Goal: Obtain resource: Download file/media

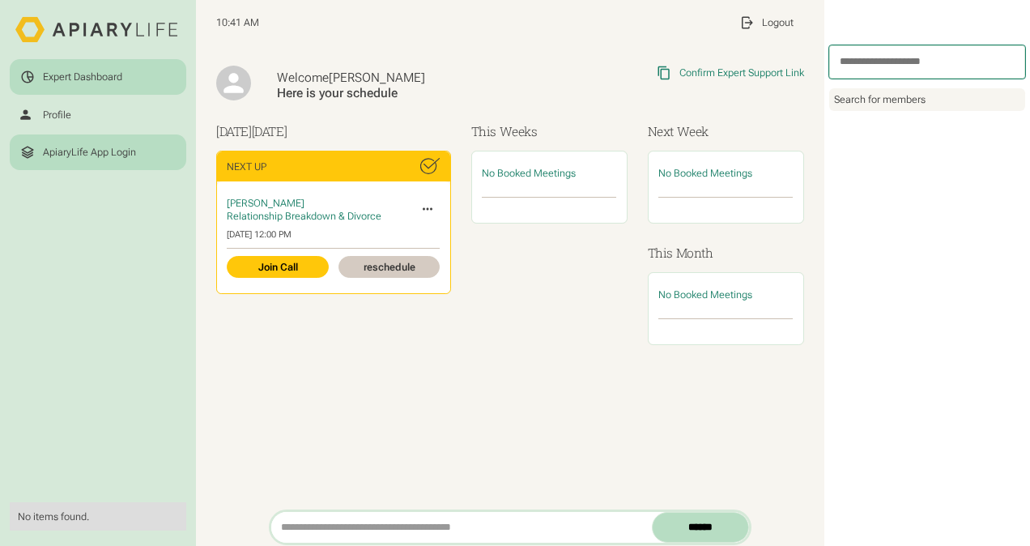
click at [115, 147] on div "ApiaryLife App Login" at bounding box center [89, 152] width 93 height 13
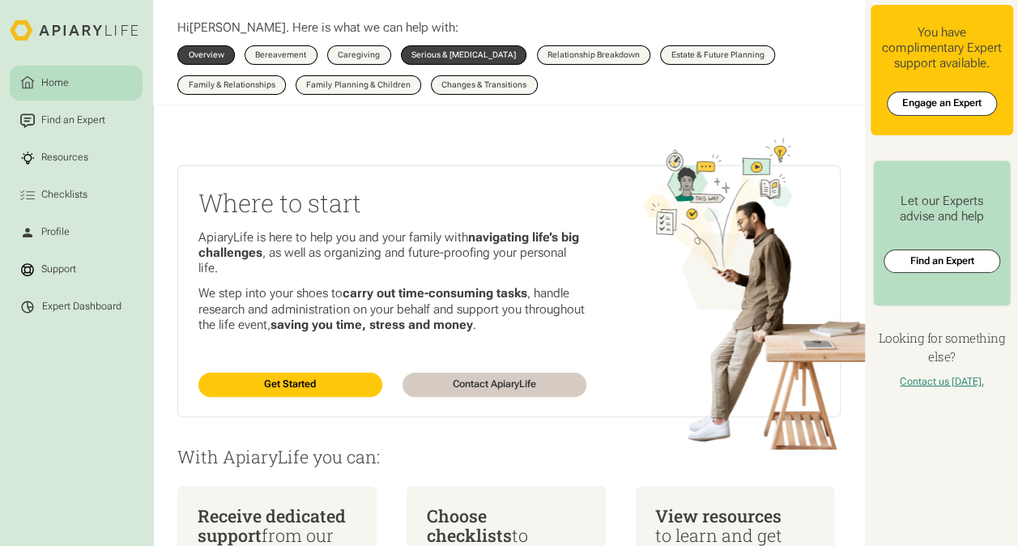
click at [462, 56] on div "Serious & [MEDICAL_DATA]" at bounding box center [463, 55] width 104 height 8
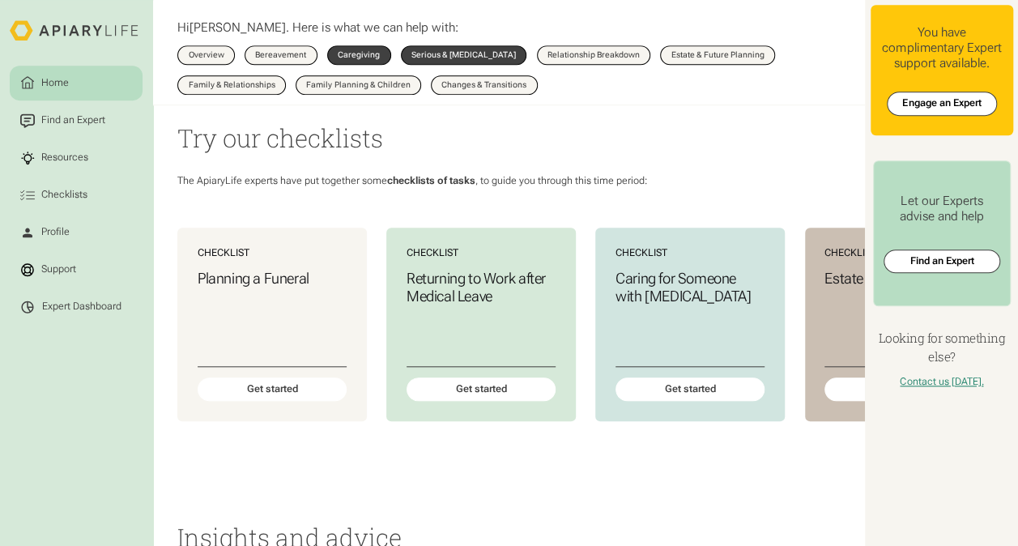
click at [351, 58] on div "Caregiving" at bounding box center [359, 55] width 42 height 8
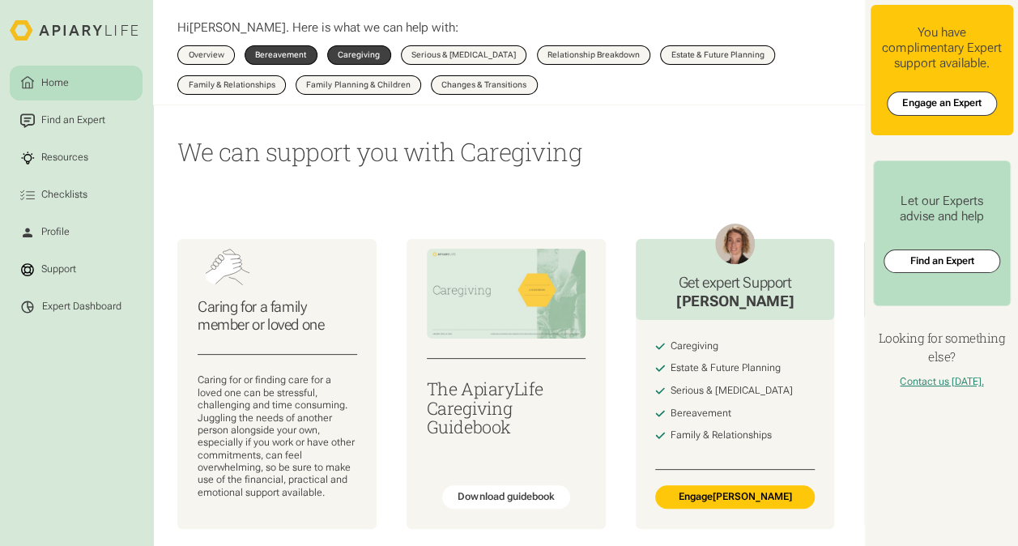
click at [288, 53] on div "Bereavement" at bounding box center [280, 55] width 51 height 8
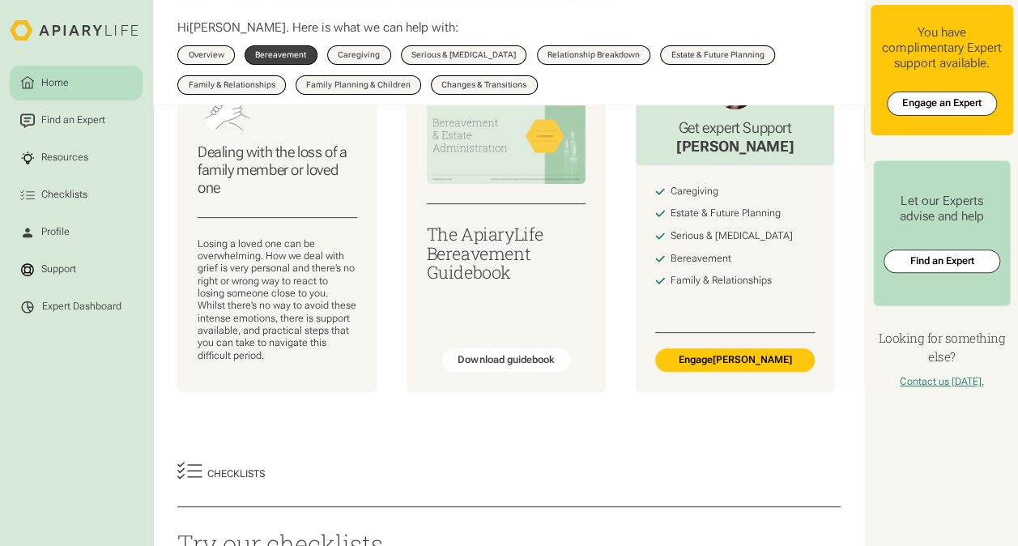
scroll to position [162, 0]
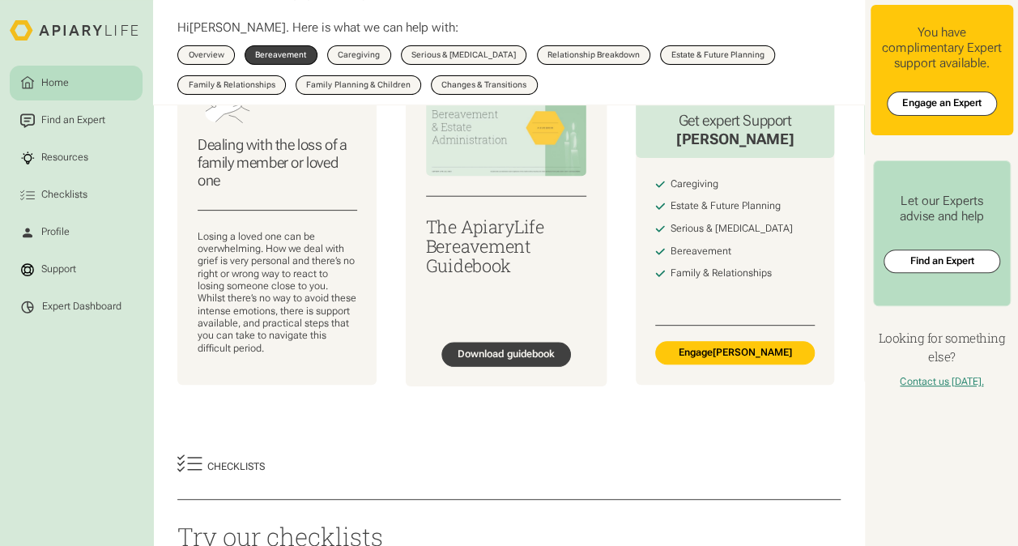
click at [497, 359] on div "Download guidebook" at bounding box center [505, 353] width 97 height 13
